Goal: Complete application form

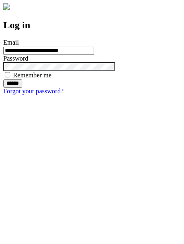
type input "**********"
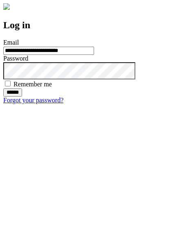
click at [22, 97] on input "******" at bounding box center [12, 93] width 19 height 8
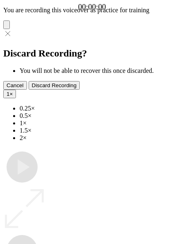
type input "**********"
